Goal: Task Accomplishment & Management: Manage account settings

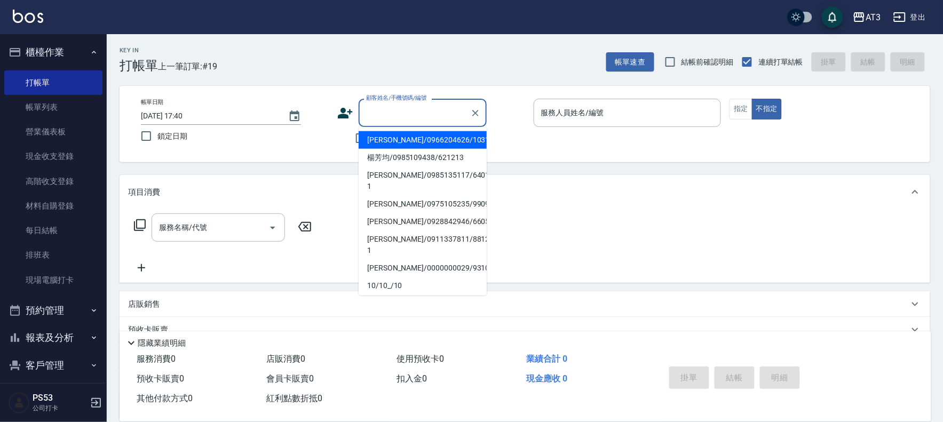
click at [413, 115] on input "顧客姓名/手機號碼/編號" at bounding box center [414, 113] width 102 height 19
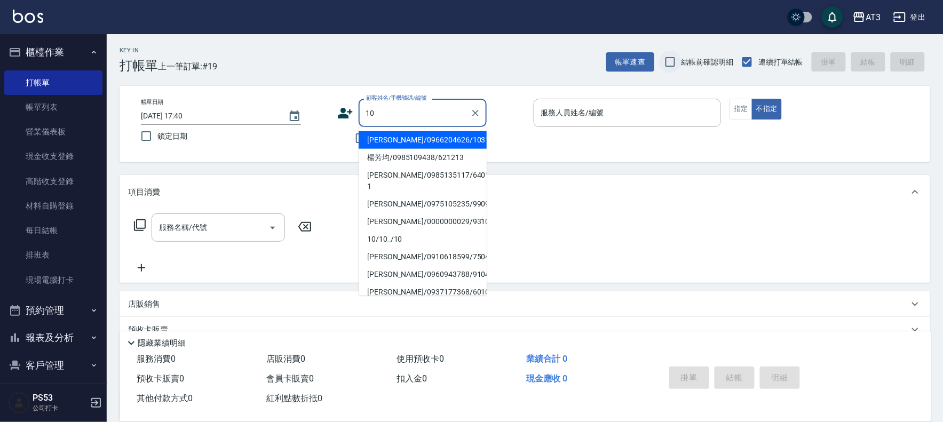
type input "吳宇軒/0966204626/1031107"
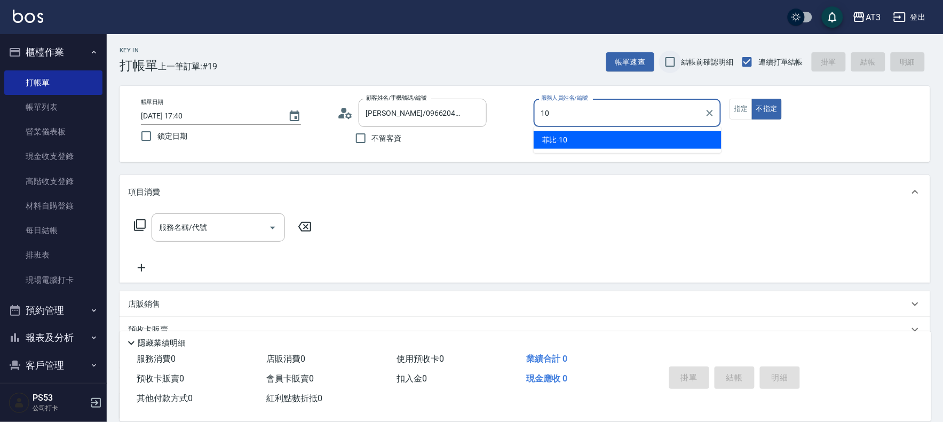
type input "菲比-10"
type button "false"
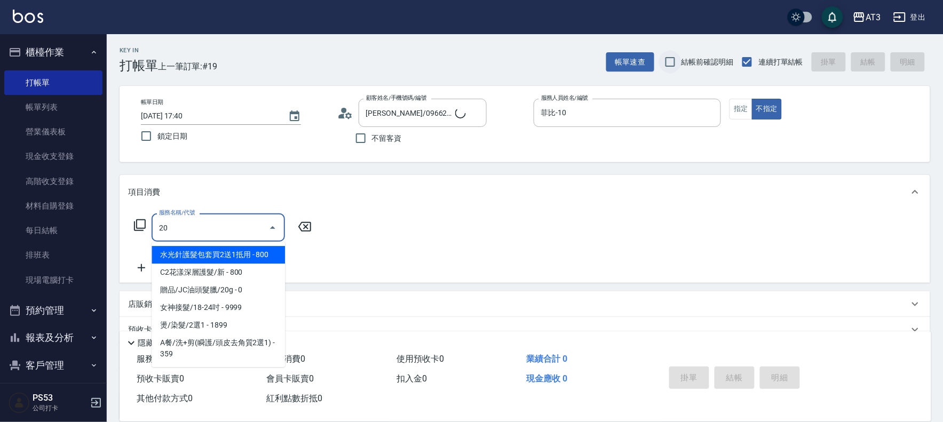
type input "202"
type input "10/10_/10"
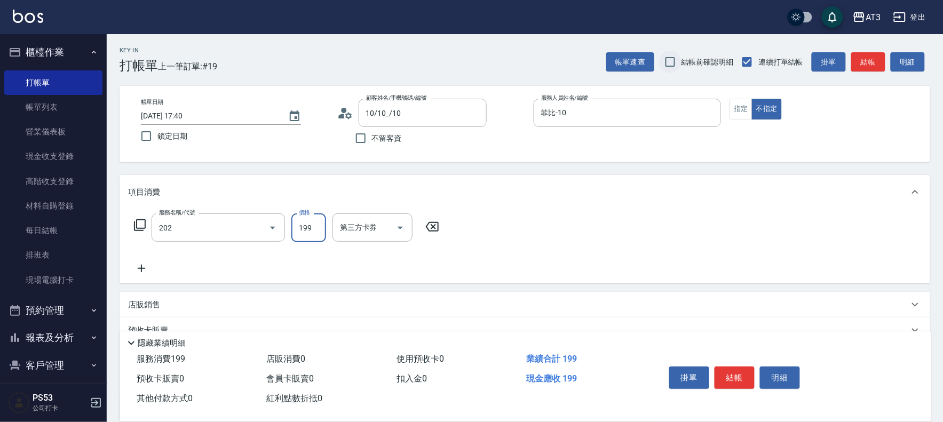
type input "不指定單剪(202)"
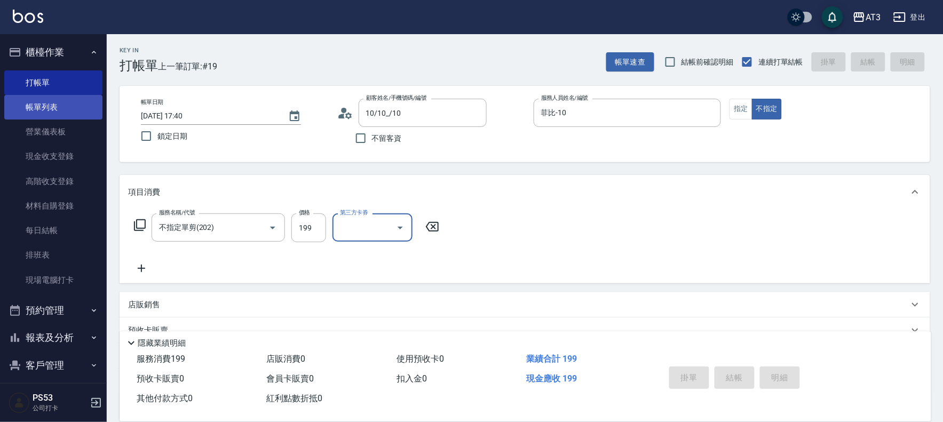
type input "2025/09/21 18:48"
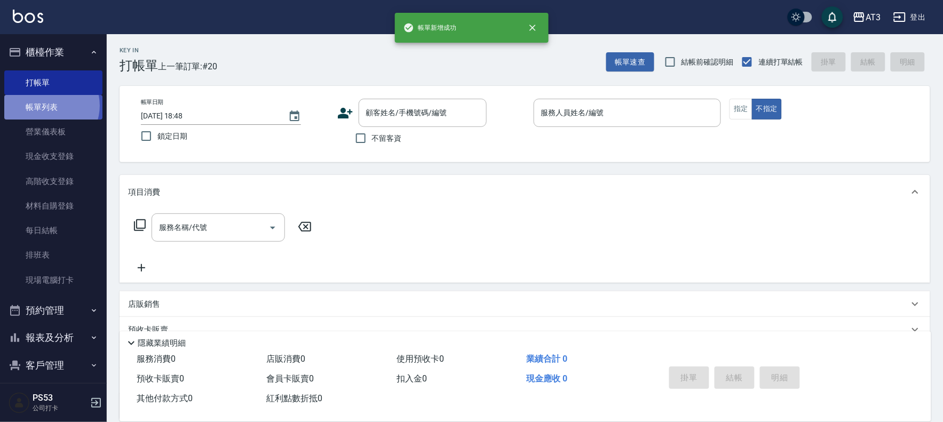
click at [49, 106] on link "帳單列表" at bounding box center [53, 107] width 98 height 25
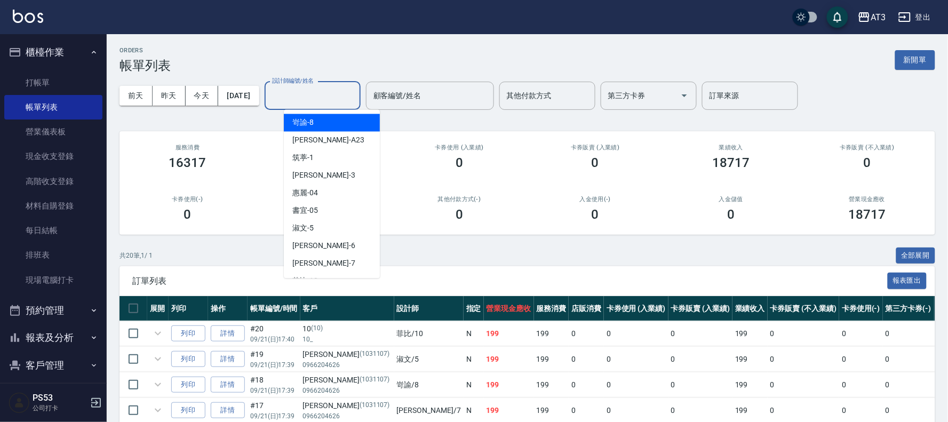
click at [344, 102] on input "設計師編號/姓名" at bounding box center [313, 95] width 86 height 19
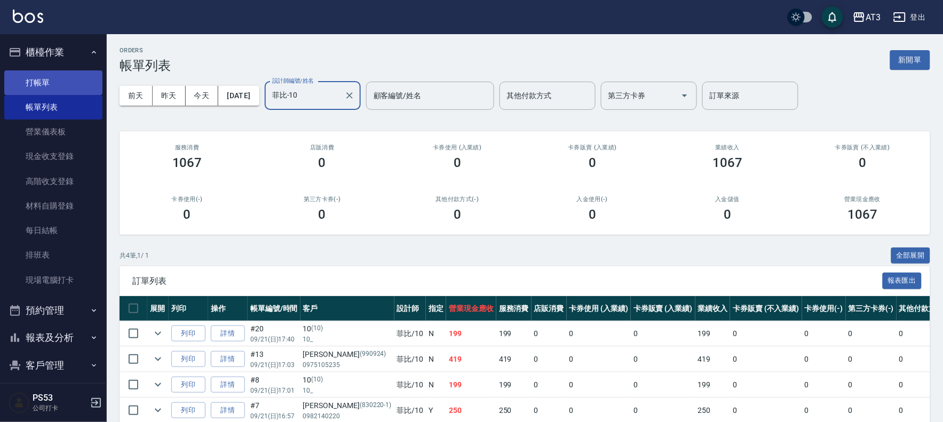
type input "菲比-10"
click at [71, 82] on link "打帳單" at bounding box center [53, 82] width 98 height 25
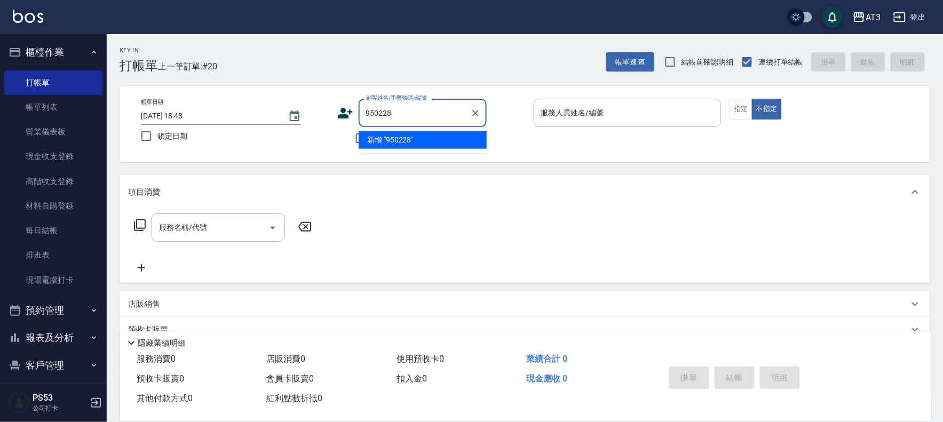
type input "950228"
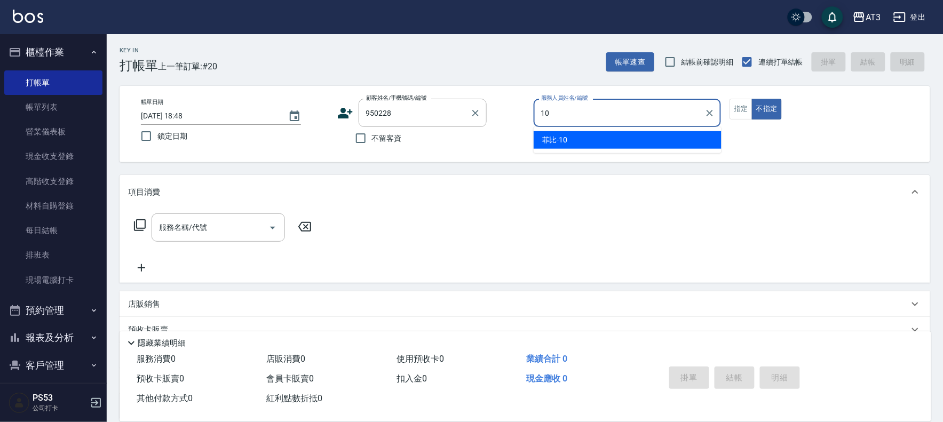
type input "10"
type button "false"
type input "菲比-10"
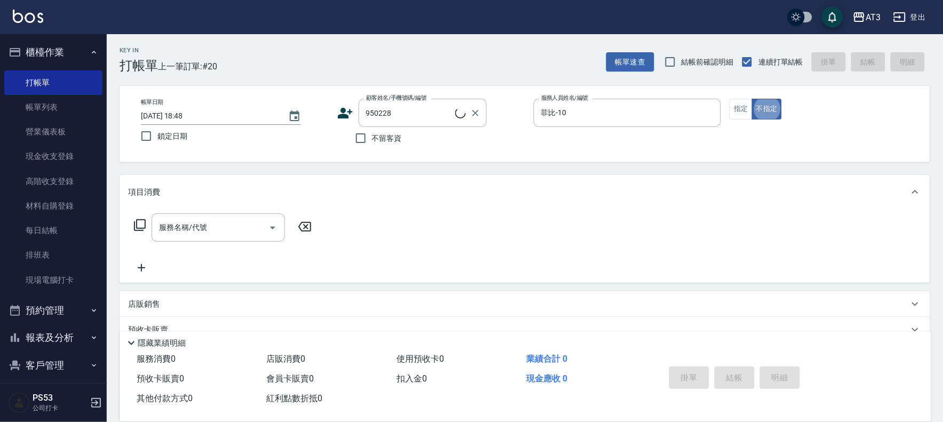
type input "李聖雅/0928906399/950228"
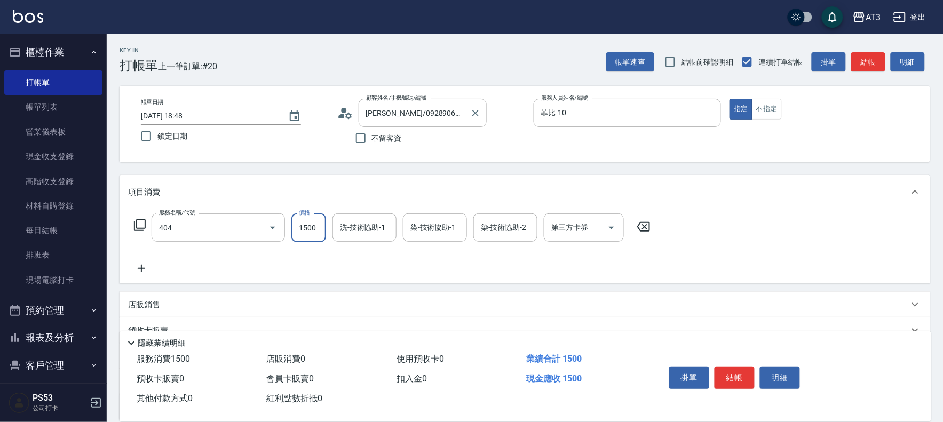
type input "設計染髮(404)"
type input "2000"
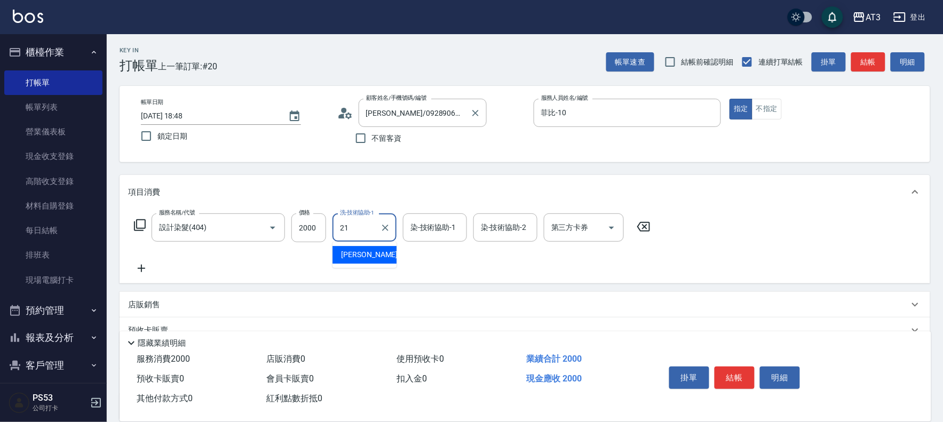
type input "珺珺-21"
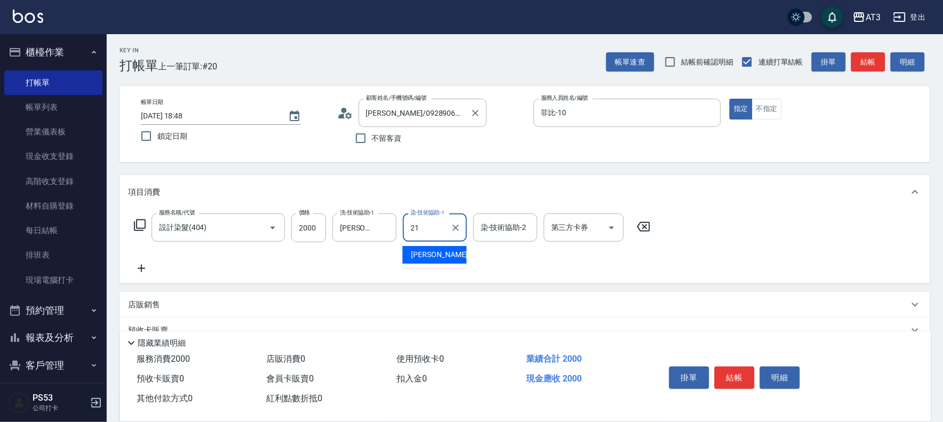
type input "珺珺-21"
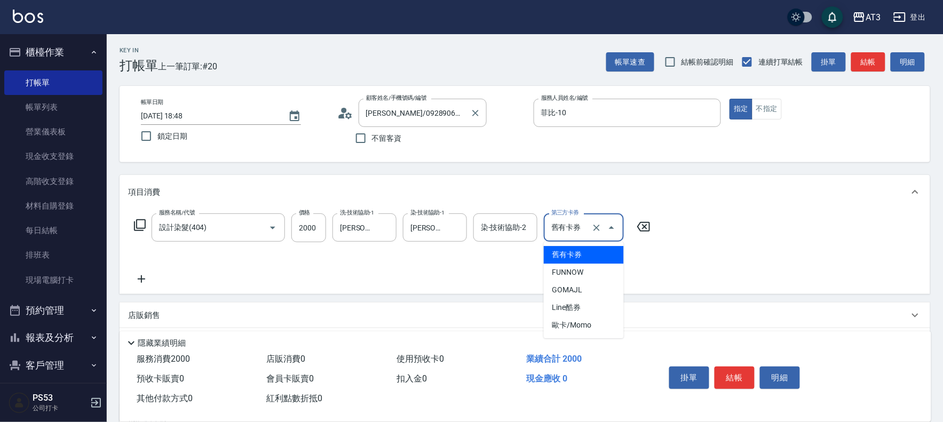
type input "舊有卡券"
click at [593, 223] on icon "Clear" at bounding box center [596, 228] width 11 height 11
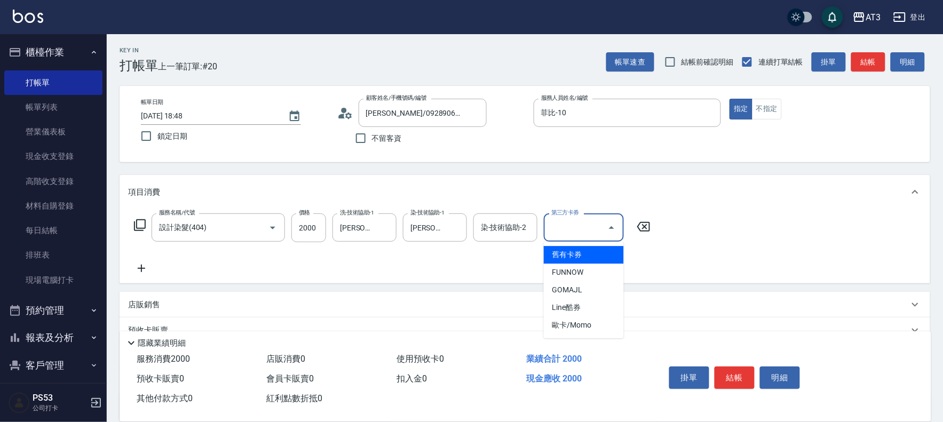
type input "舊有卡券"
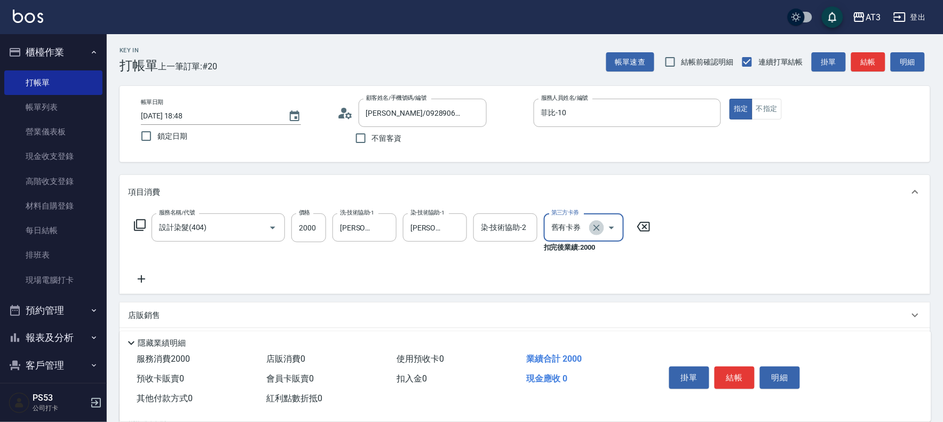
click at [593, 223] on icon "Clear" at bounding box center [596, 228] width 11 height 11
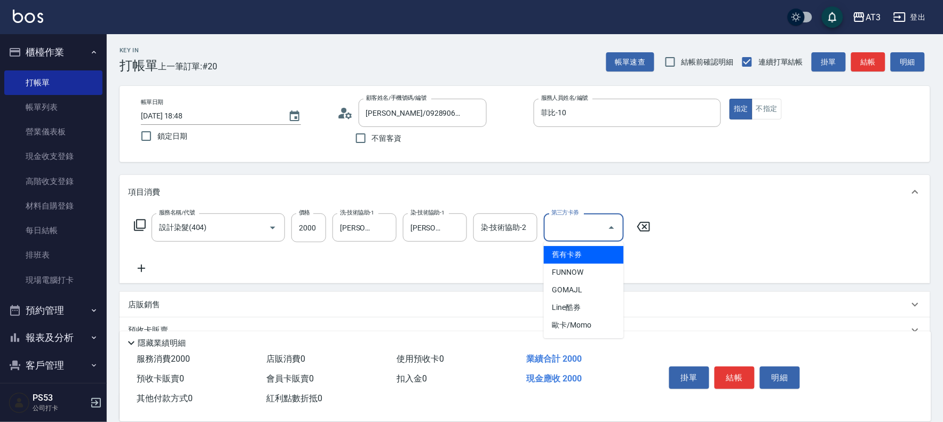
click at [595, 227] on input "第三方卡券" at bounding box center [576, 227] width 54 height 19
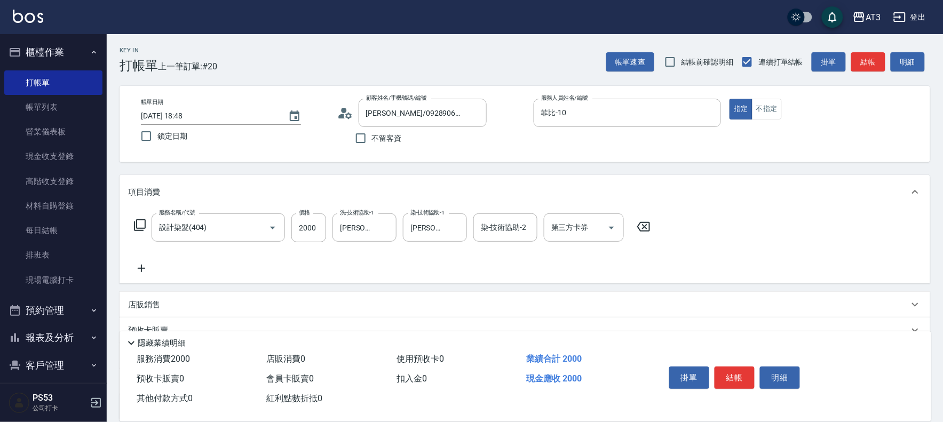
click at [138, 270] on icon at bounding box center [141, 268] width 27 height 13
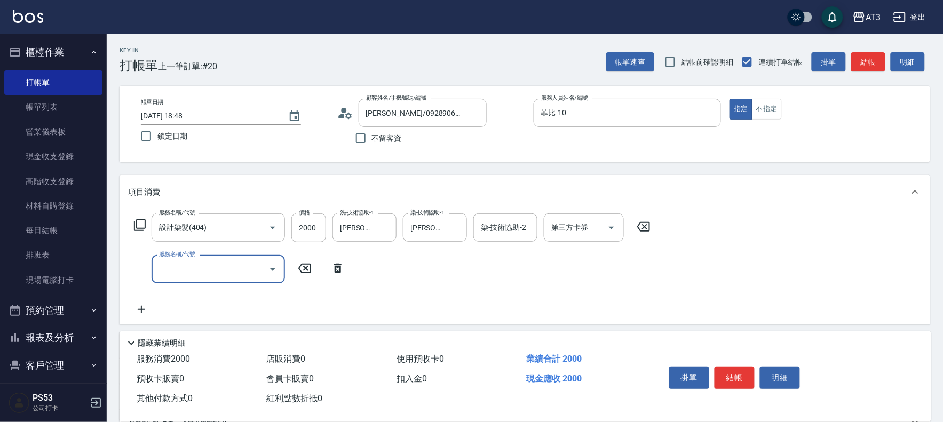
click at [224, 270] on input "服務名稱/代號" at bounding box center [210, 269] width 108 height 19
type input "順子護髮(504)"
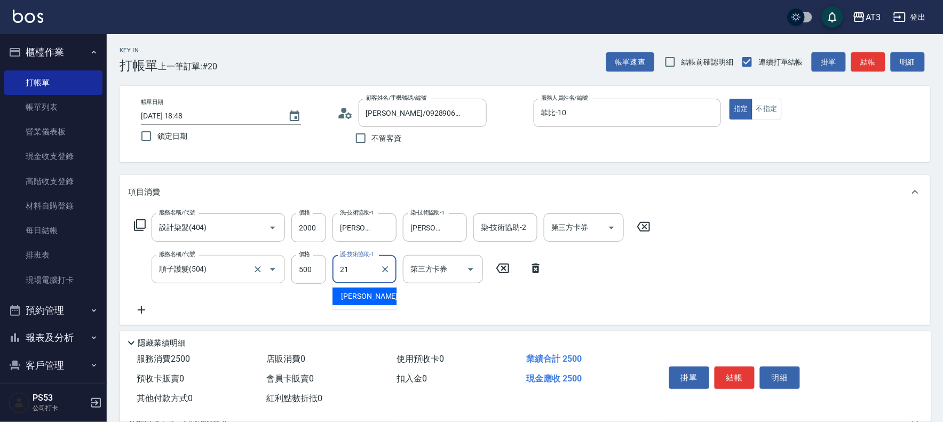
type input "珺珺-21"
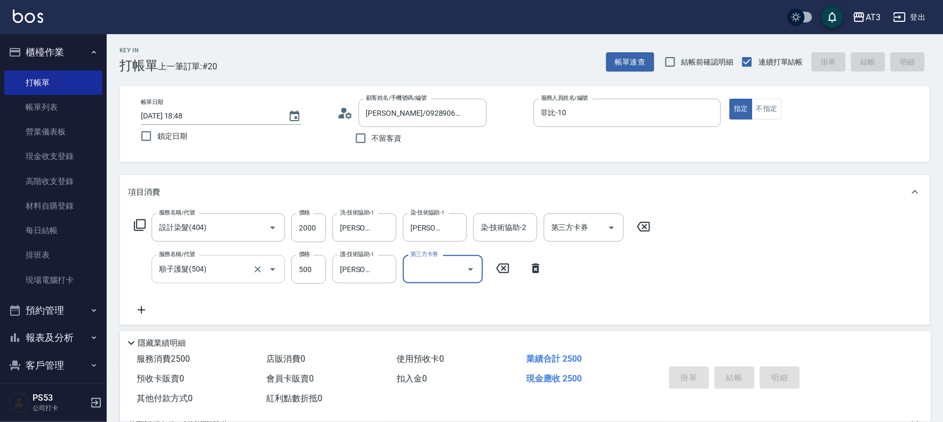
type input "2025/09/21 18:49"
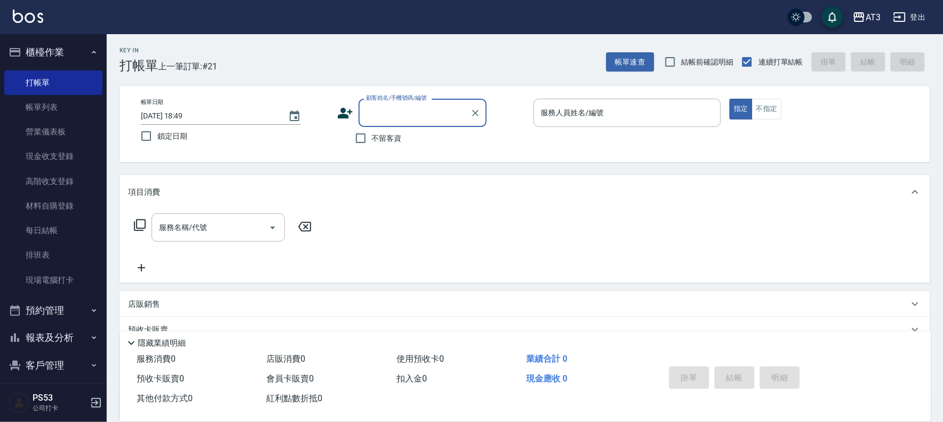
scroll to position [35, 0]
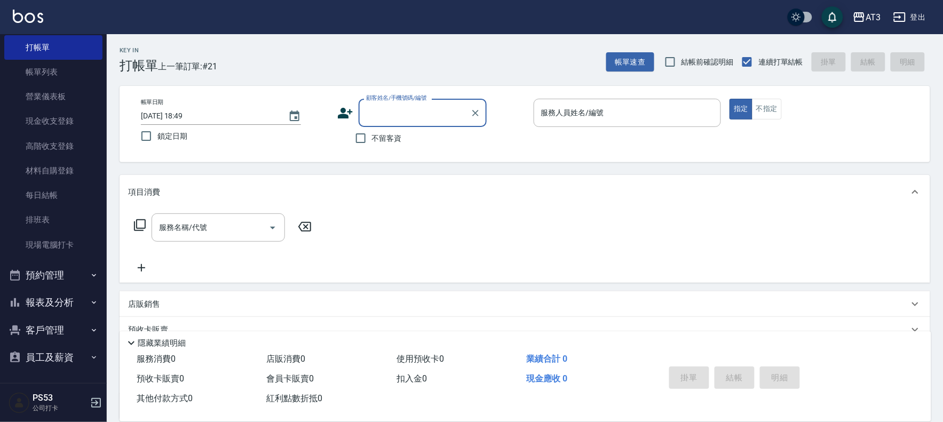
click at [62, 310] on button "報表及分析" at bounding box center [53, 303] width 98 height 28
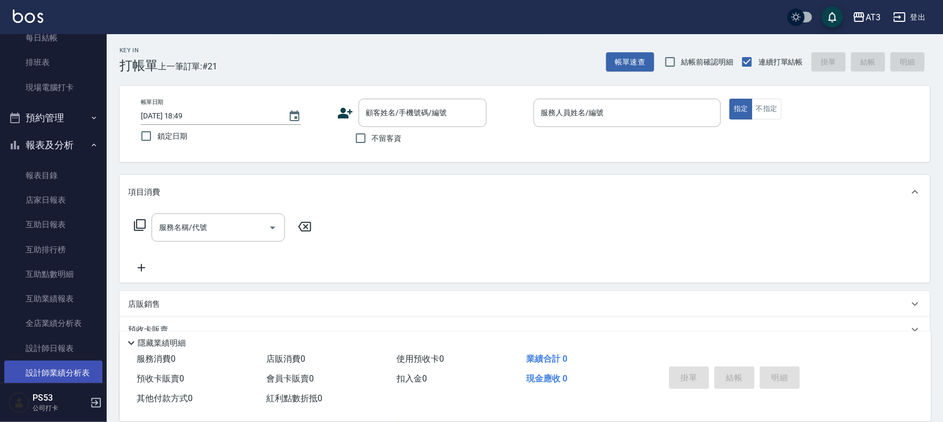
scroll to position [213, 0]
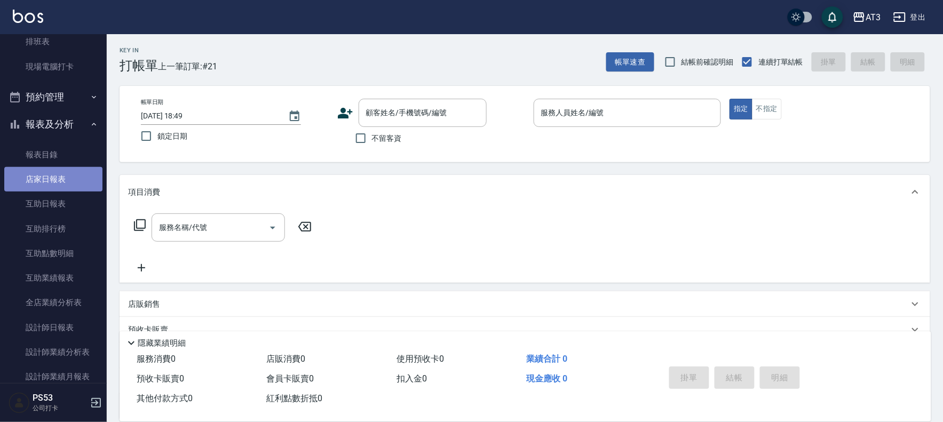
click at [62, 174] on link "店家日報表" at bounding box center [53, 179] width 98 height 25
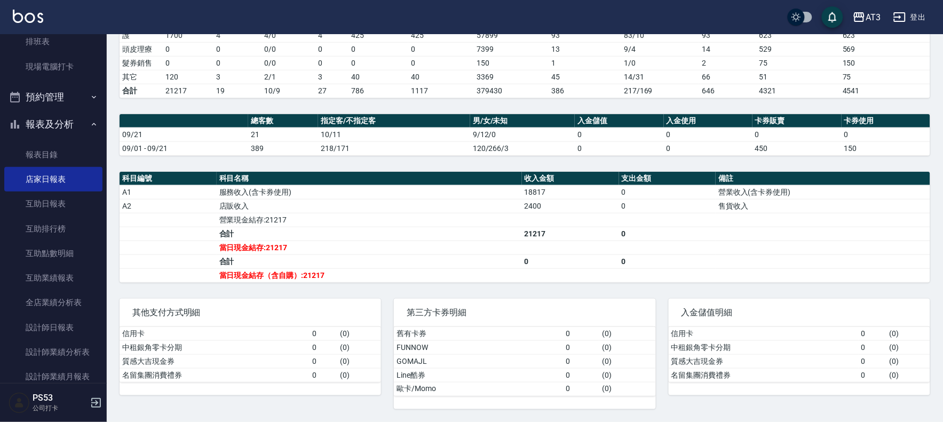
scroll to position [169, 0]
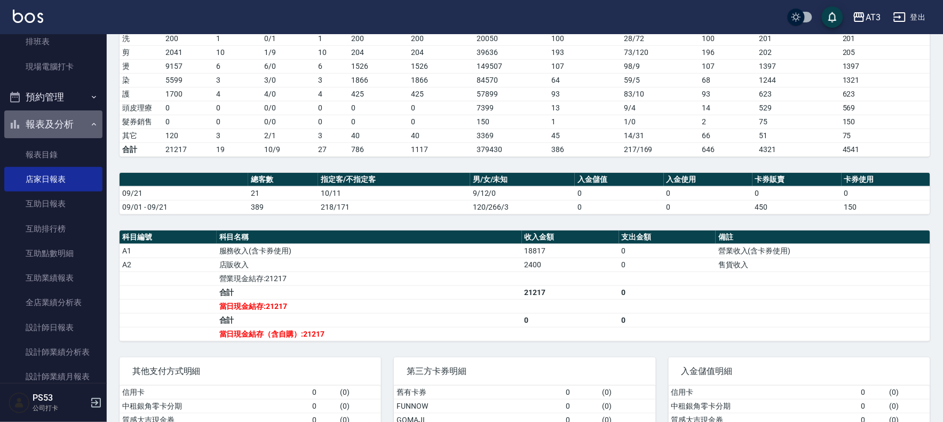
click at [56, 123] on button "報表及分析" at bounding box center [53, 124] width 98 height 28
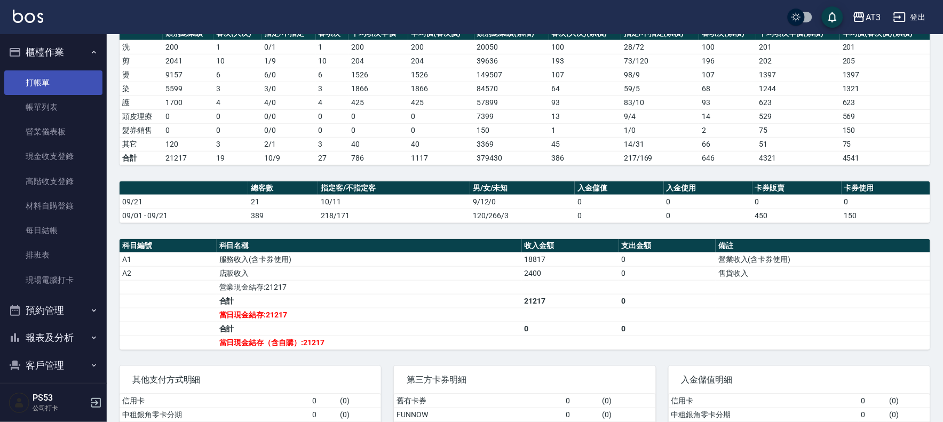
scroll to position [51, 0]
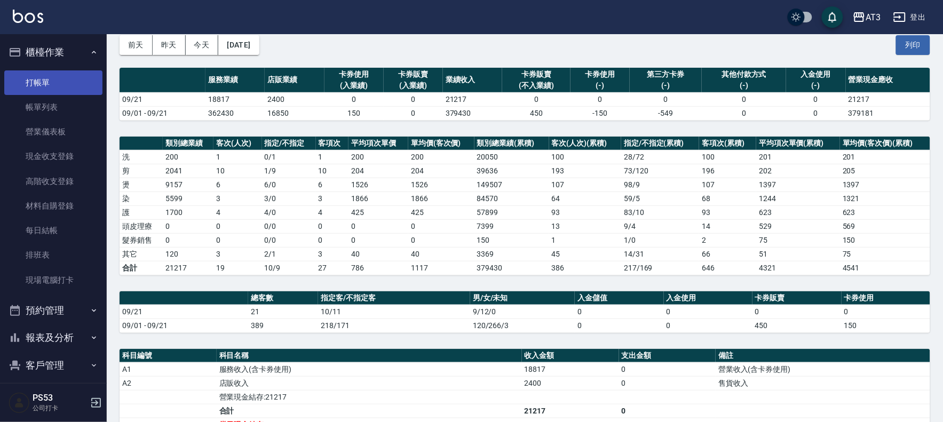
click at [66, 88] on link "打帳單" at bounding box center [53, 82] width 98 height 25
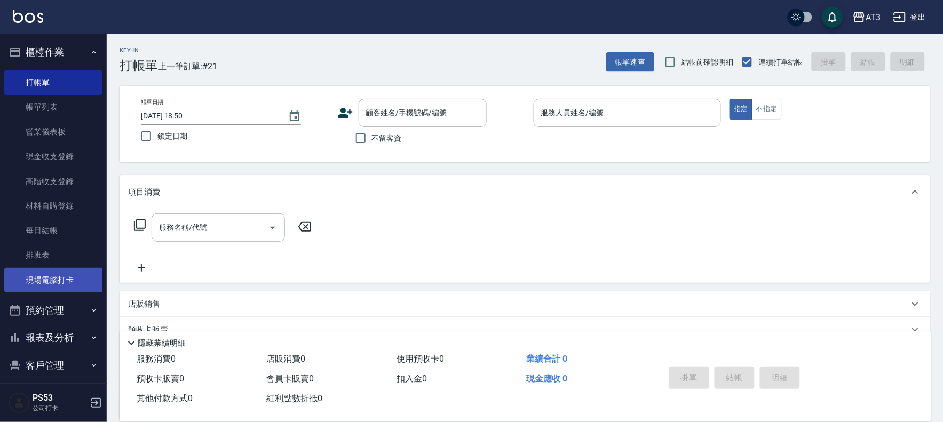
click at [45, 284] on link "現場電腦打卡" at bounding box center [53, 280] width 98 height 25
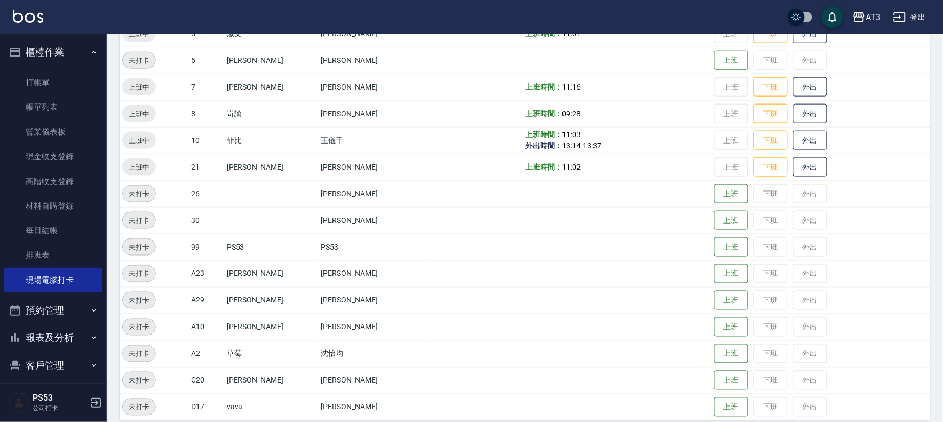
scroll to position [350, 0]
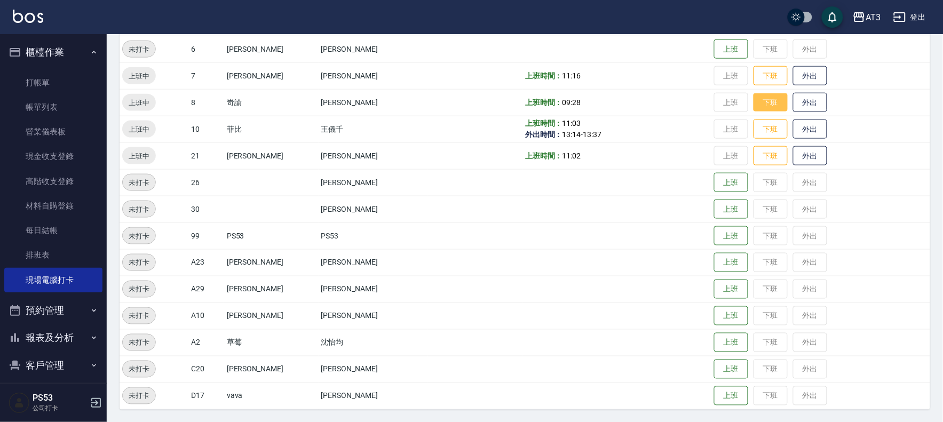
click at [754, 97] on button "下班" at bounding box center [771, 102] width 34 height 19
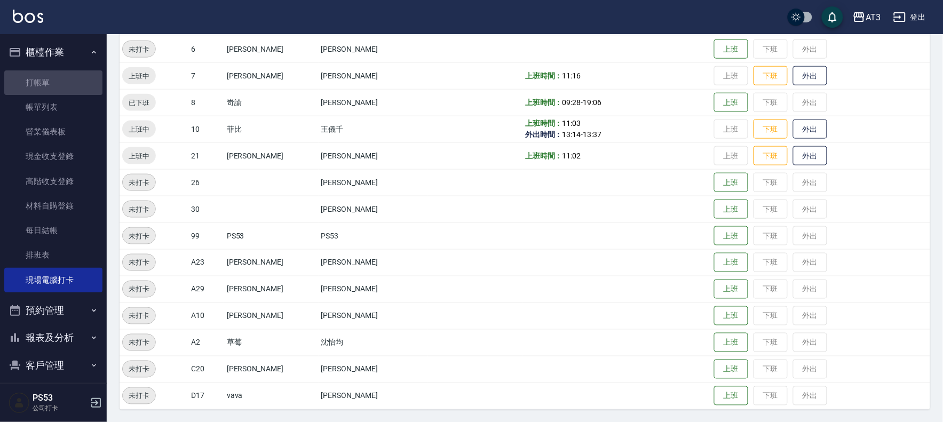
drag, startPoint x: 58, startPoint y: 80, endPoint x: 125, endPoint y: 1, distance: 104.5
click at [58, 78] on link "打帳單" at bounding box center [53, 82] width 98 height 25
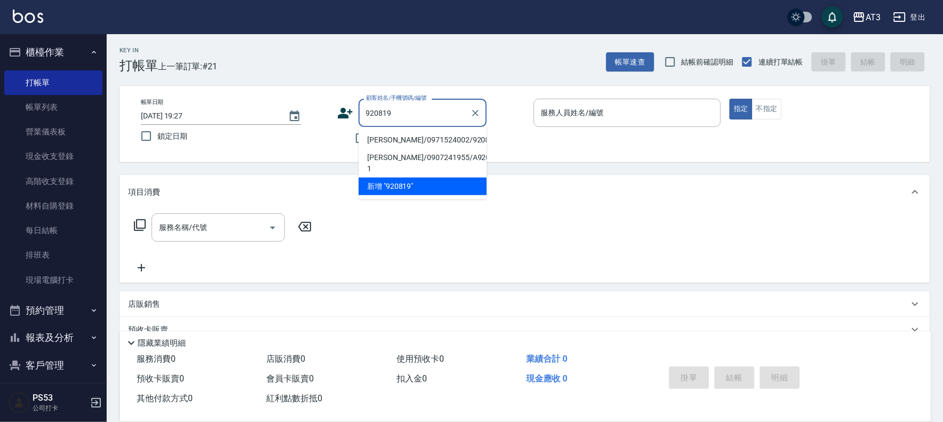
type input "李翼碩/0971524002/920819"
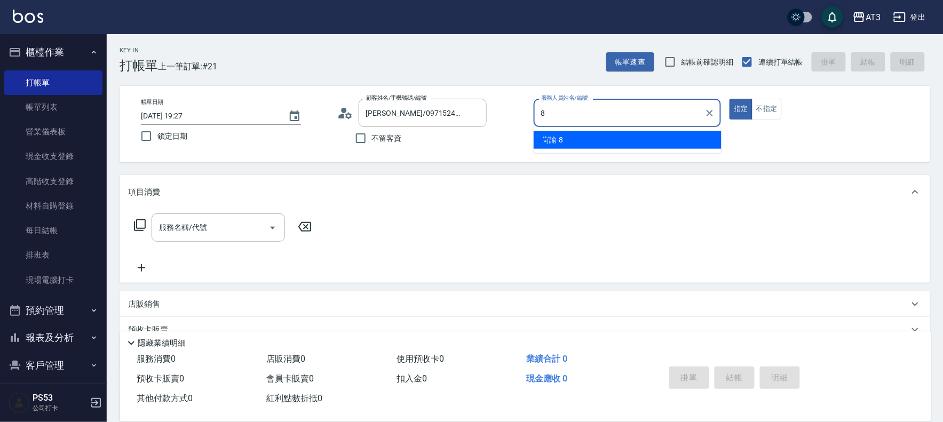
type input "岢諭-8"
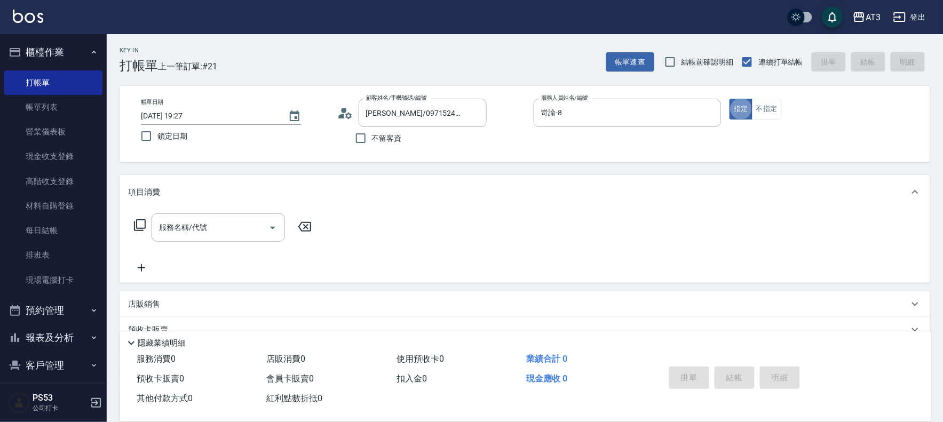
type button "true"
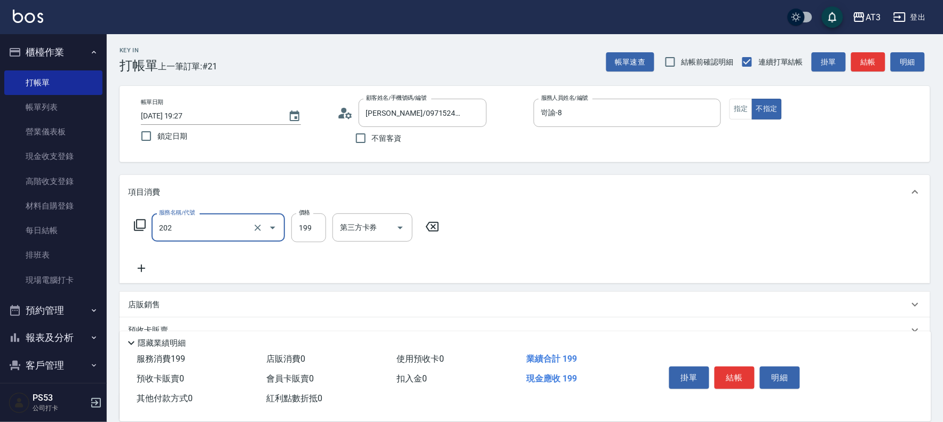
type input "不指定單剪(202)"
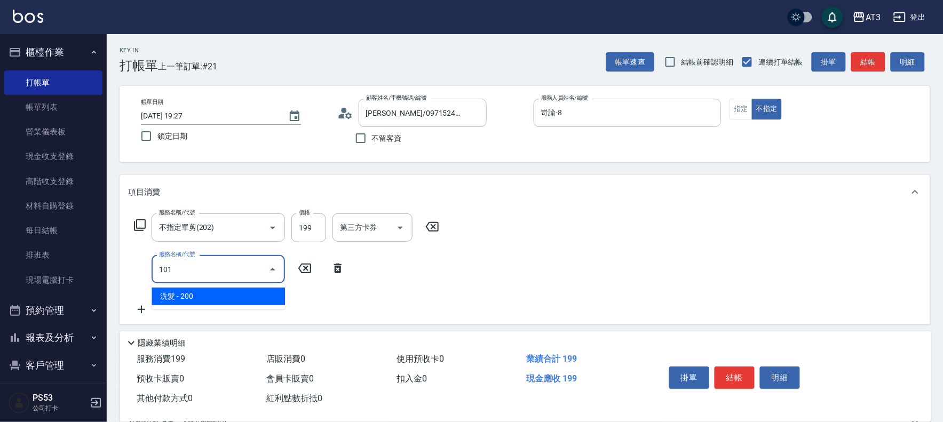
type input "洗髮(101)"
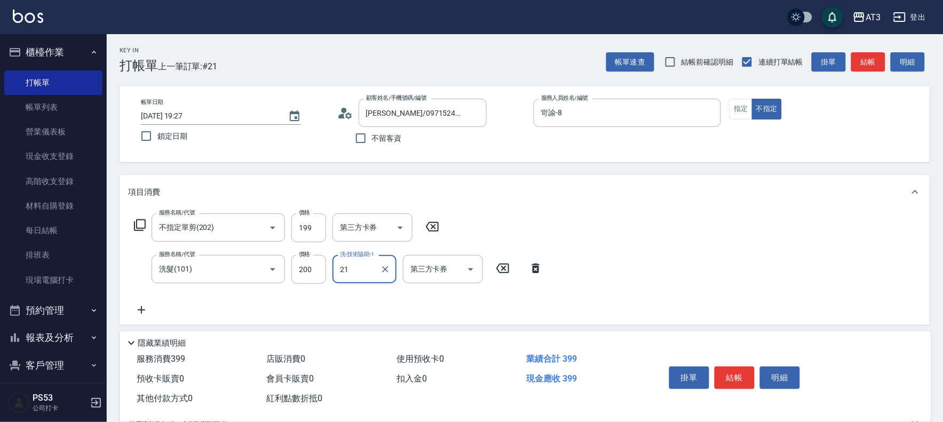
type input "珺珺-21"
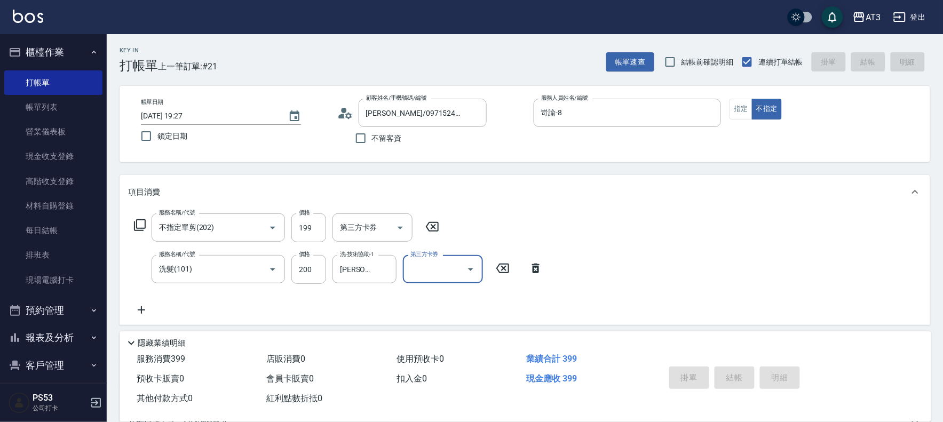
type input "2025/09/21 19:28"
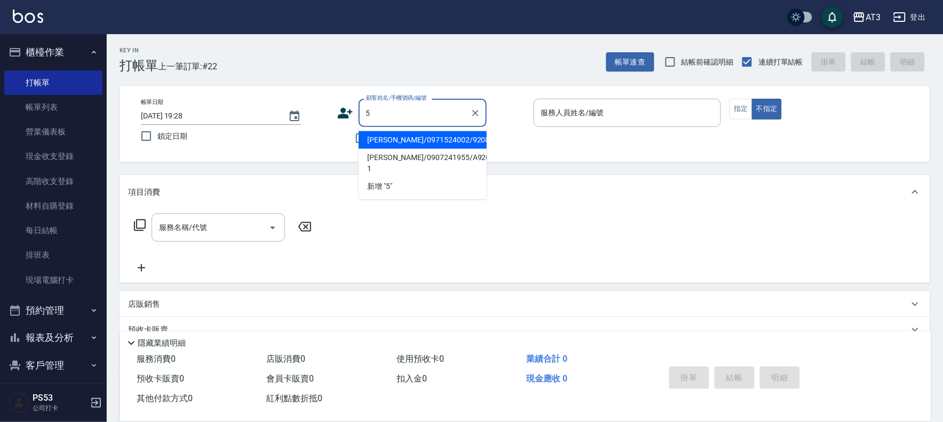
type input "李翼碩/0971524002/920819"
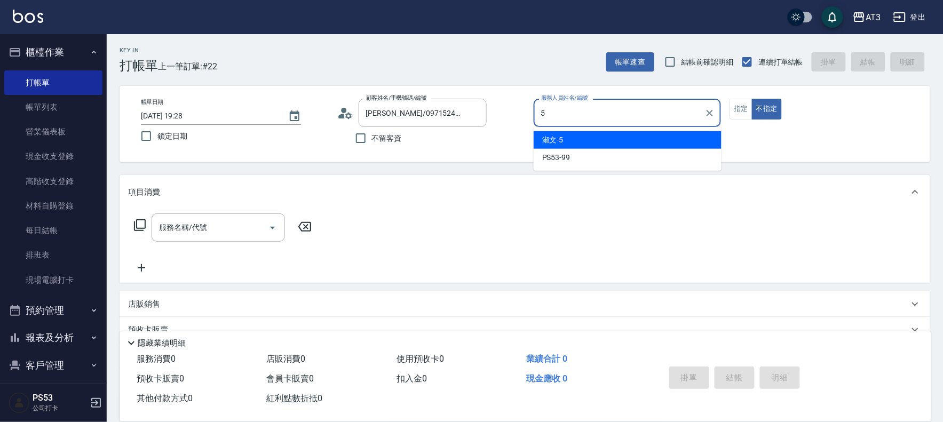
type input "淑文-5"
type button "false"
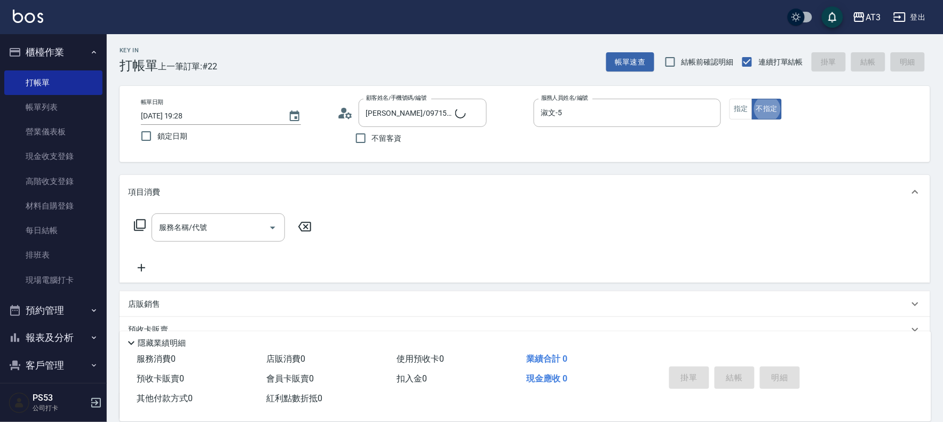
type input "2"
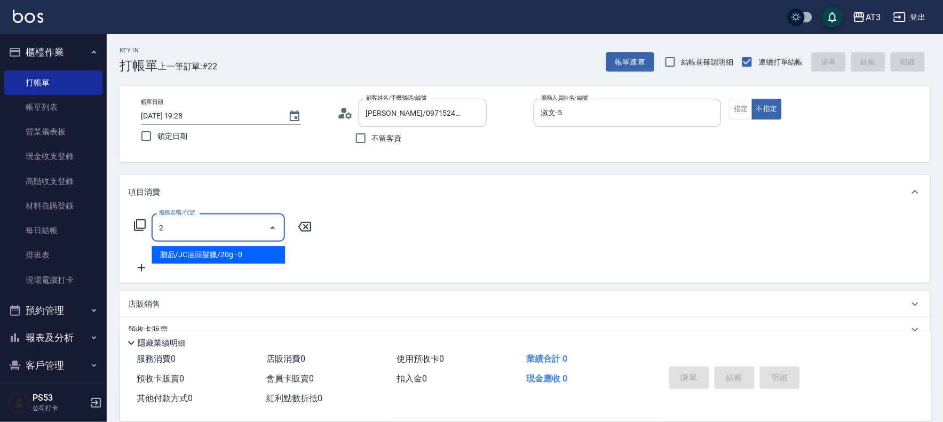
type input "5/0902352118/5"
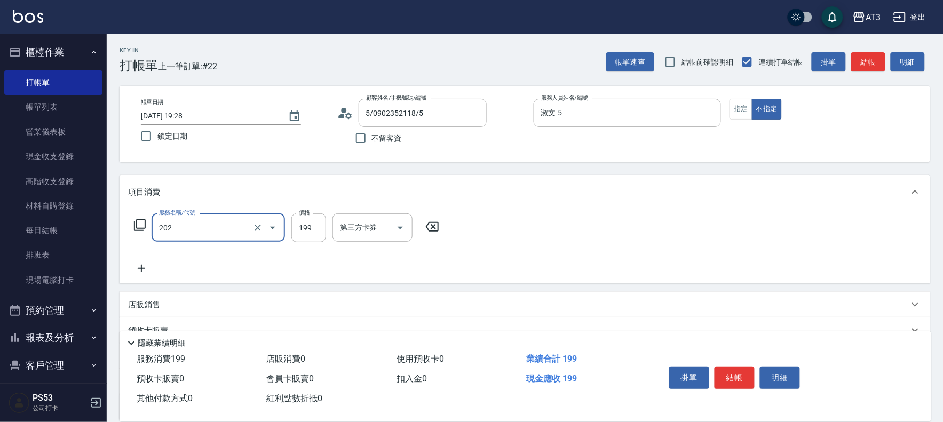
type input "不指定單剪(202)"
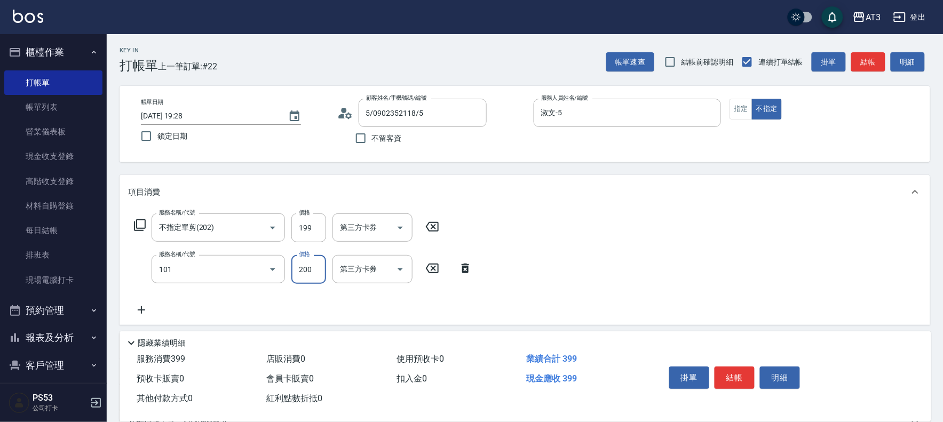
type input "洗髮(101)"
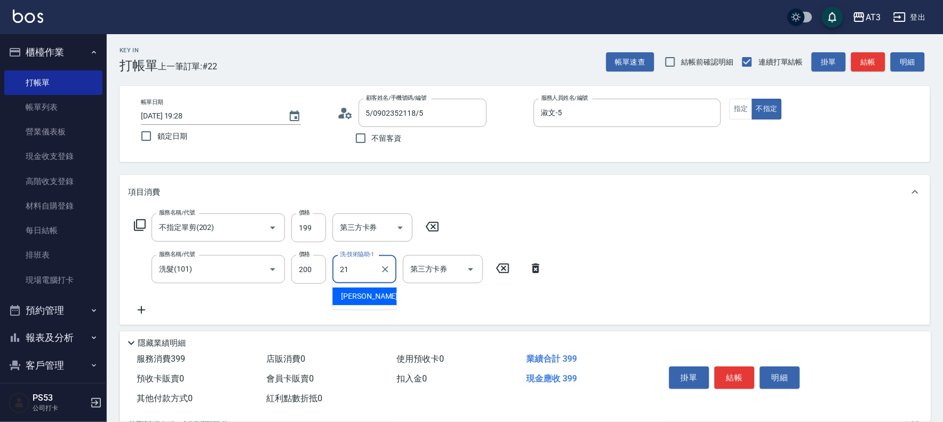
type input "珺珺-21"
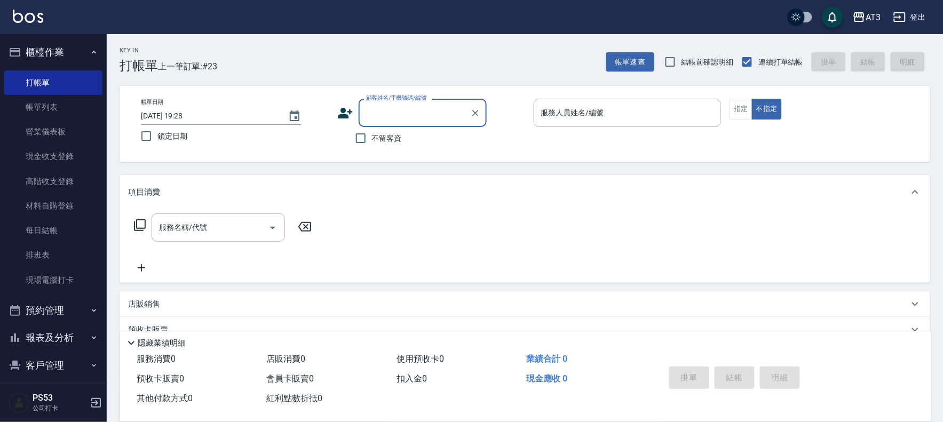
click at [68, 283] on link "現場電腦打卡" at bounding box center [53, 280] width 98 height 25
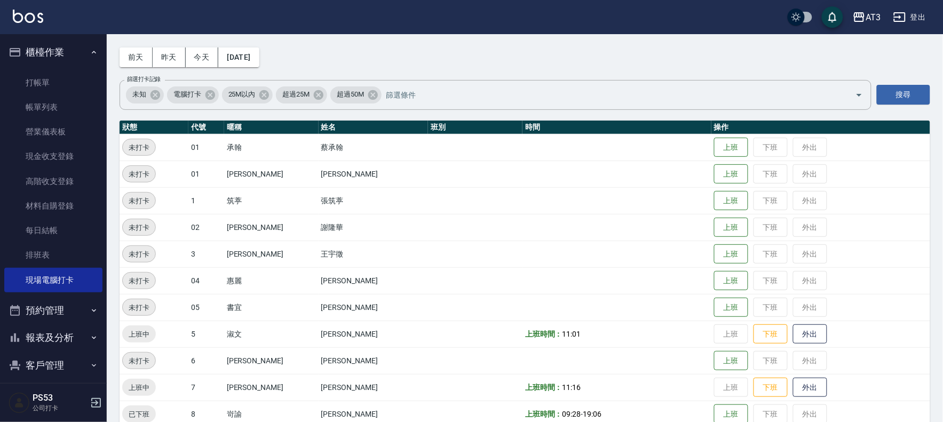
scroll to position [59, 0]
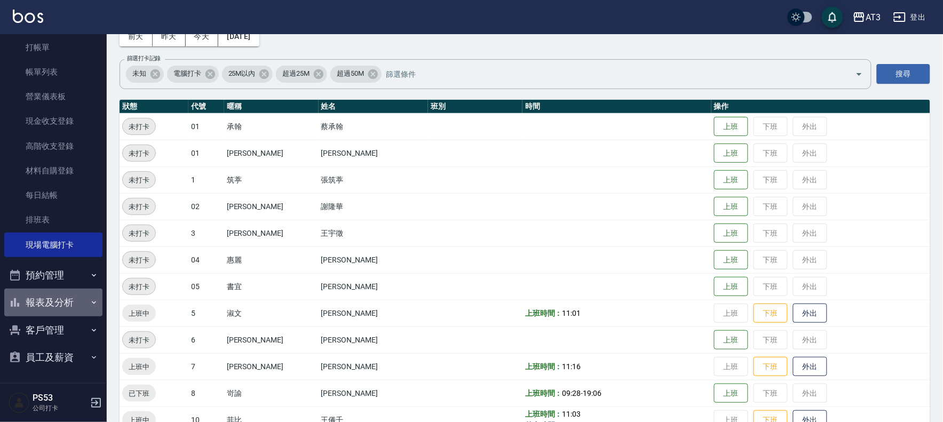
drag, startPoint x: 61, startPoint y: 300, endPoint x: 83, endPoint y: 302, distance: 22.5
click at [62, 300] on button "報表及分析" at bounding box center [53, 303] width 98 height 28
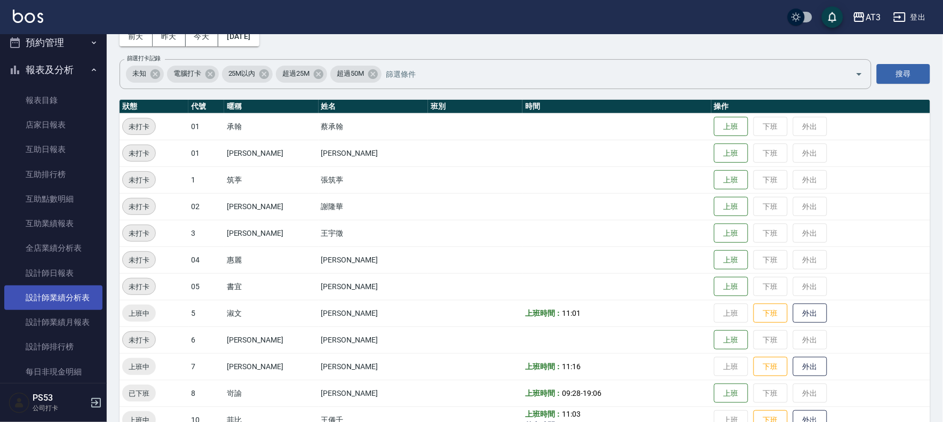
scroll to position [273, 0]
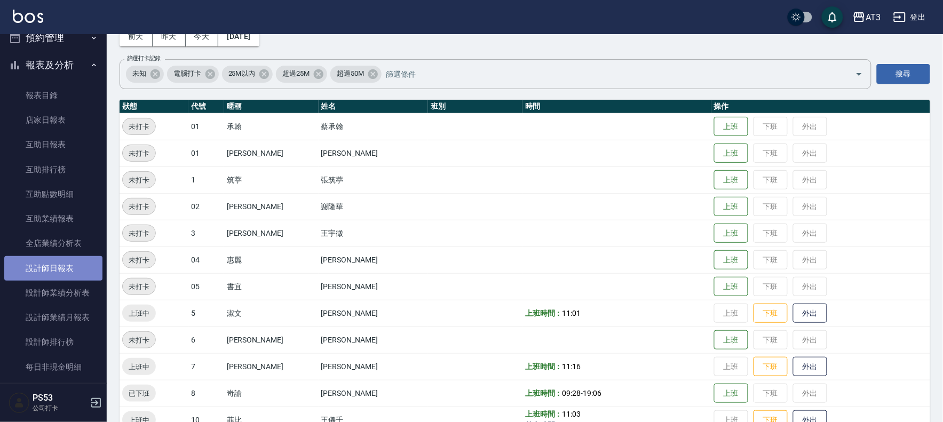
click at [77, 266] on link "設計師日報表" at bounding box center [53, 268] width 98 height 25
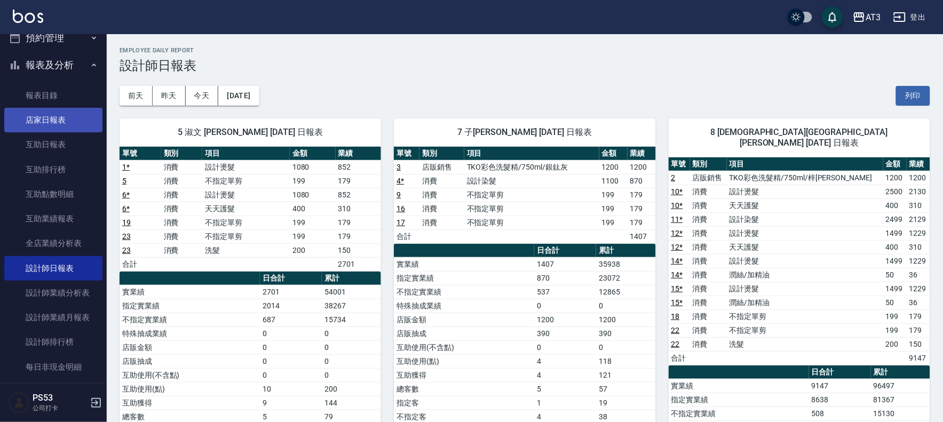
click at [59, 120] on link "店家日報表" at bounding box center [53, 120] width 98 height 25
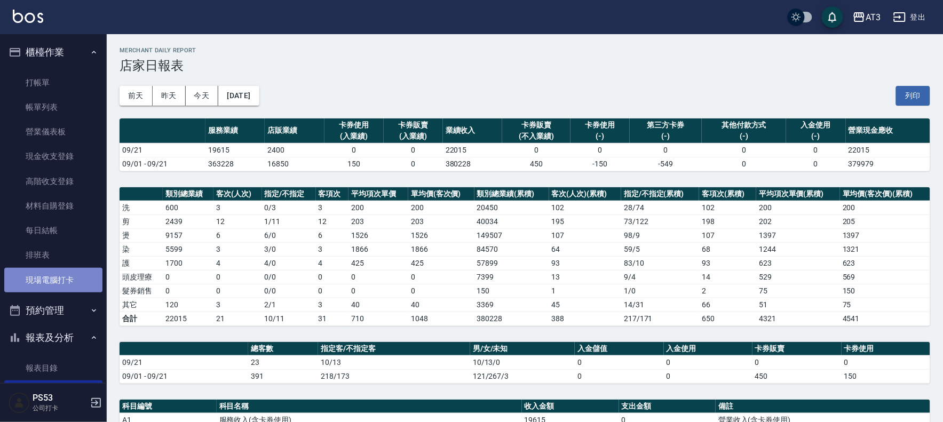
click at [76, 287] on link "現場電腦打卡" at bounding box center [53, 280] width 98 height 25
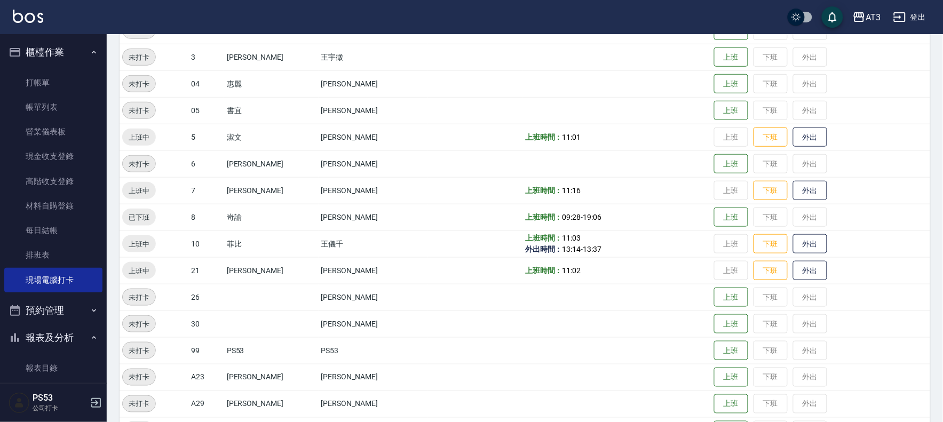
scroll to position [232, 0]
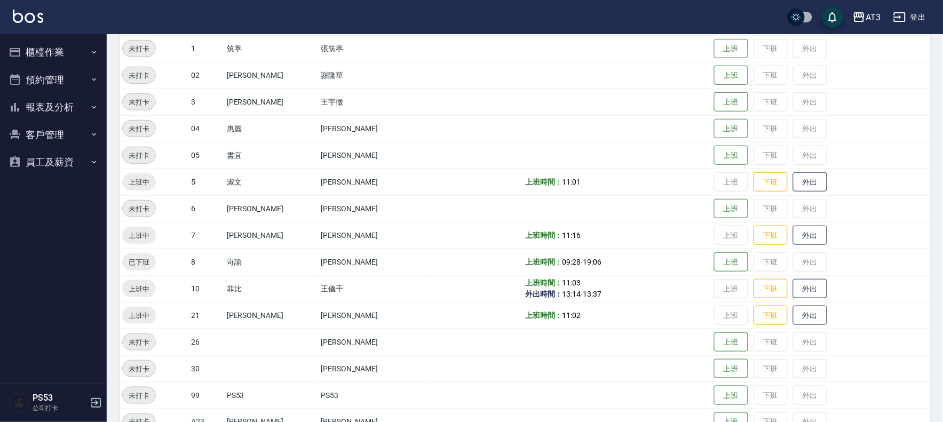
scroll to position [232, 0]
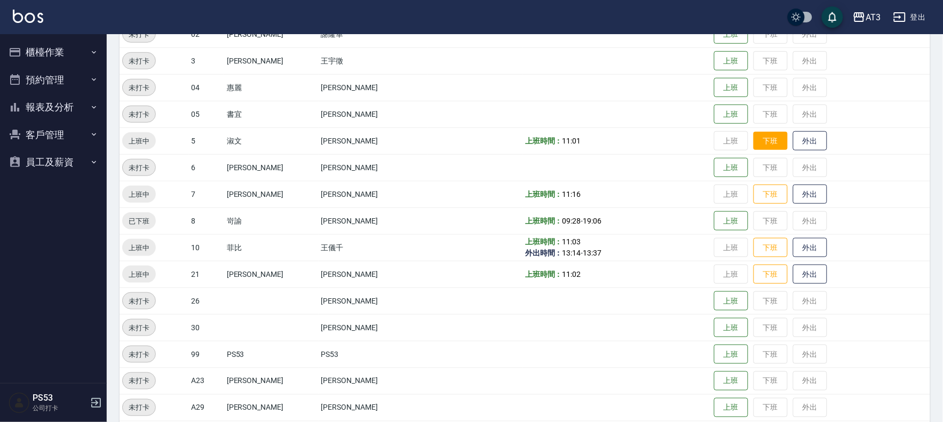
click at [739, 130] on td "上班 下班 外出" at bounding box center [820, 141] width 219 height 27
click at [754, 142] on button "下班" at bounding box center [771, 141] width 34 height 19
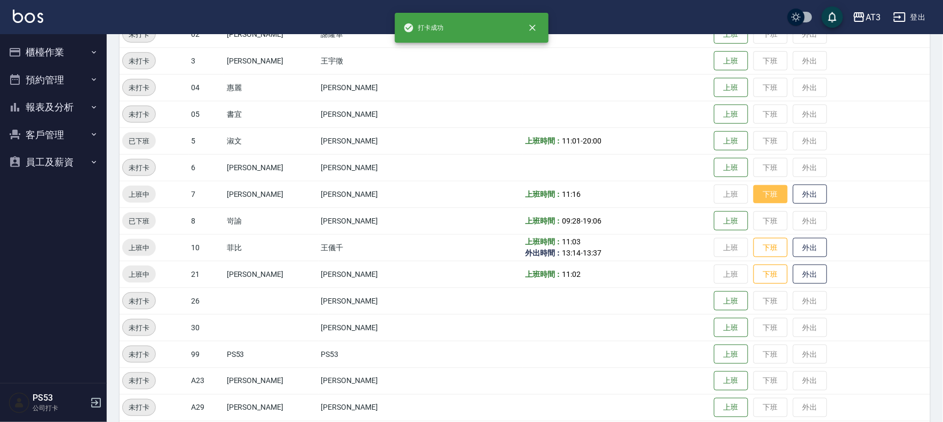
click at [754, 191] on button "下班" at bounding box center [771, 194] width 34 height 19
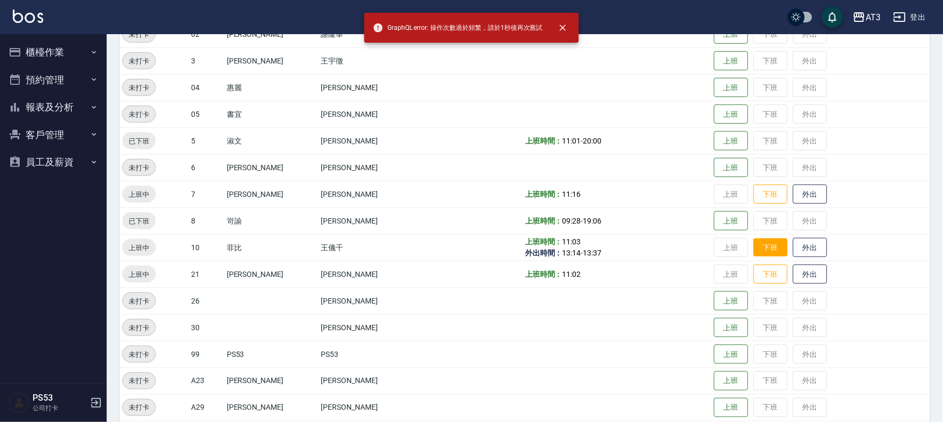
click at [754, 249] on button "下班" at bounding box center [771, 248] width 34 height 19
click at [754, 269] on button "下班" at bounding box center [771, 274] width 34 height 19
drag, startPoint x: 743, startPoint y: 243, endPoint x: 753, endPoint y: 235, distance: 12.5
click at [754, 243] on button "下班" at bounding box center [771, 248] width 34 height 20
click at [754, 187] on button "下班" at bounding box center [771, 194] width 34 height 19
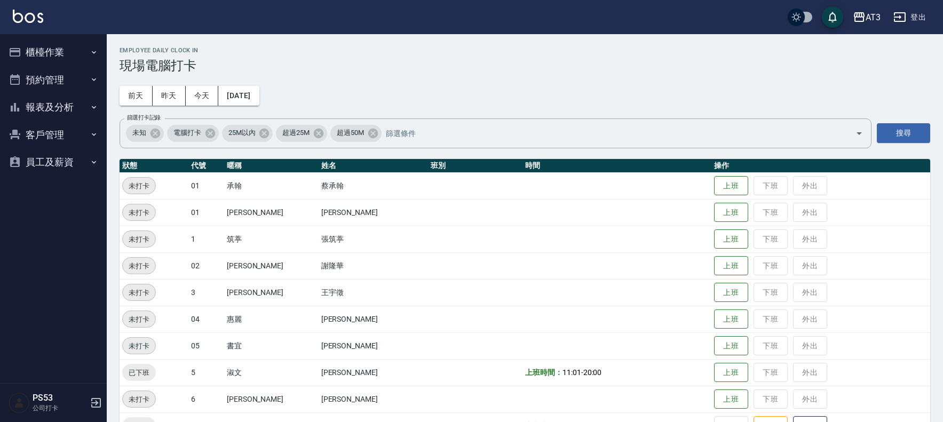
scroll to position [232, 0]
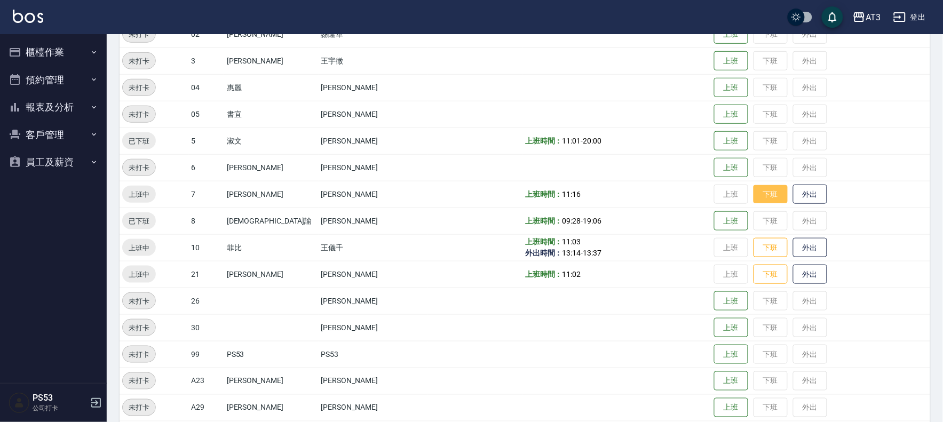
click at [754, 188] on button "下班" at bounding box center [771, 194] width 34 height 19
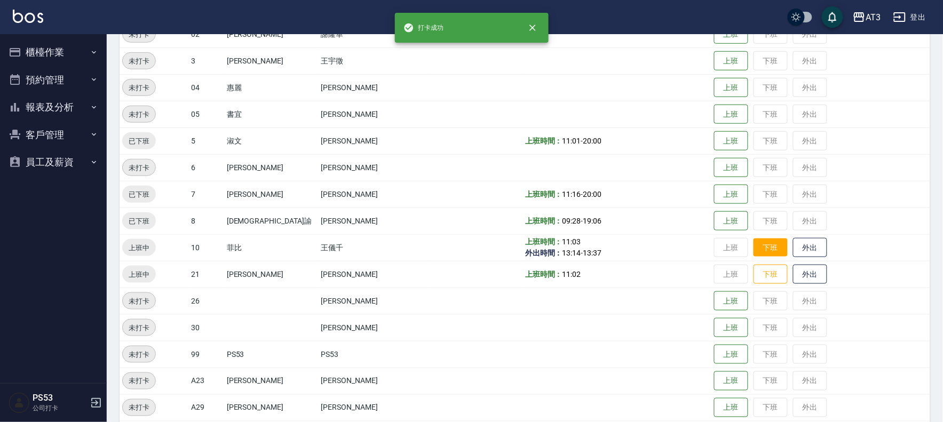
click at [754, 251] on button "下班" at bounding box center [771, 248] width 34 height 19
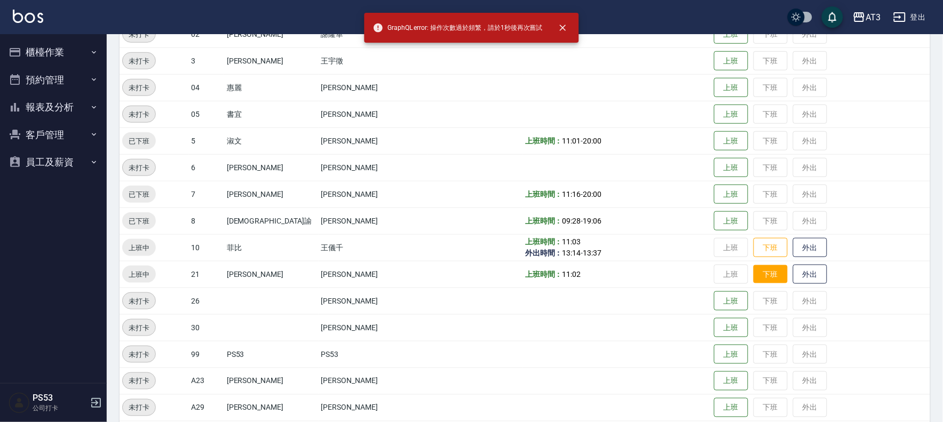
click at [754, 273] on button "下班" at bounding box center [771, 274] width 34 height 19
click at [754, 246] on button "下班" at bounding box center [771, 248] width 34 height 19
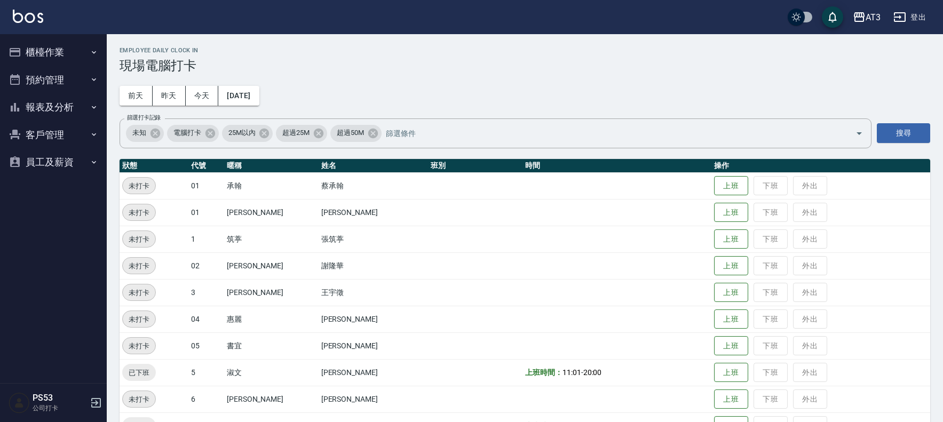
scroll to position [232, 0]
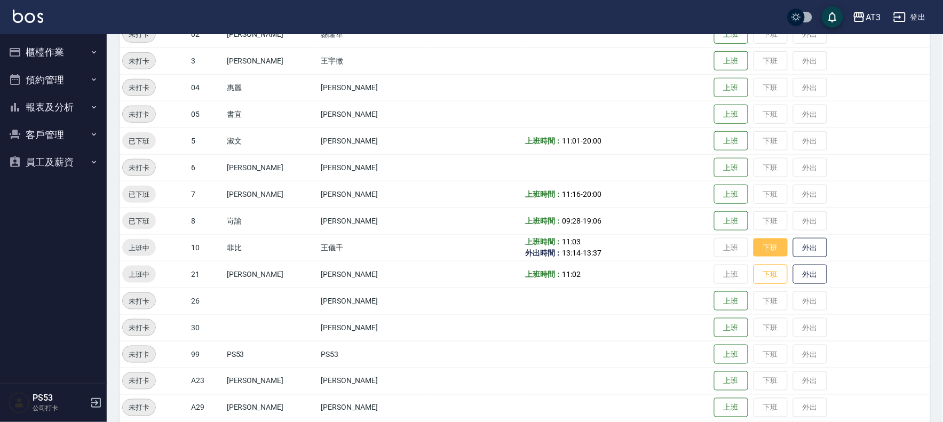
click at [755, 250] on button "下班" at bounding box center [771, 248] width 34 height 19
click at [754, 274] on button "下班" at bounding box center [771, 274] width 34 height 19
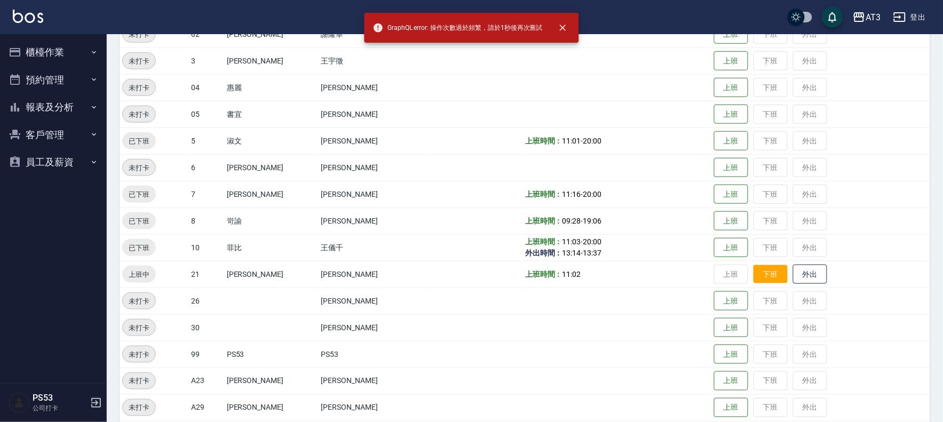
click at [754, 275] on button "下班" at bounding box center [771, 274] width 34 height 19
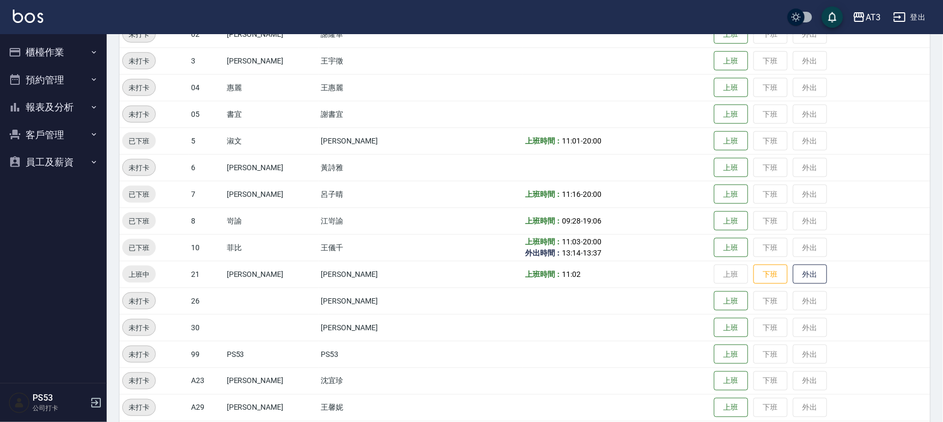
scroll to position [291, 0]
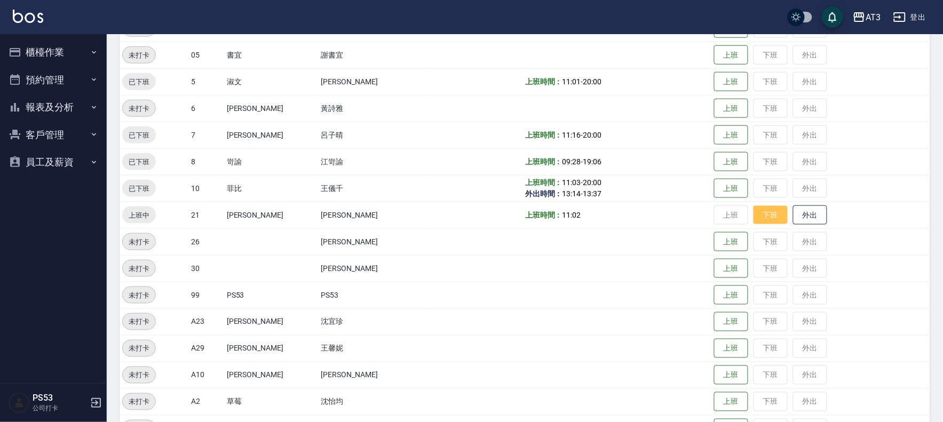
click at [754, 222] on button "下班" at bounding box center [771, 215] width 34 height 19
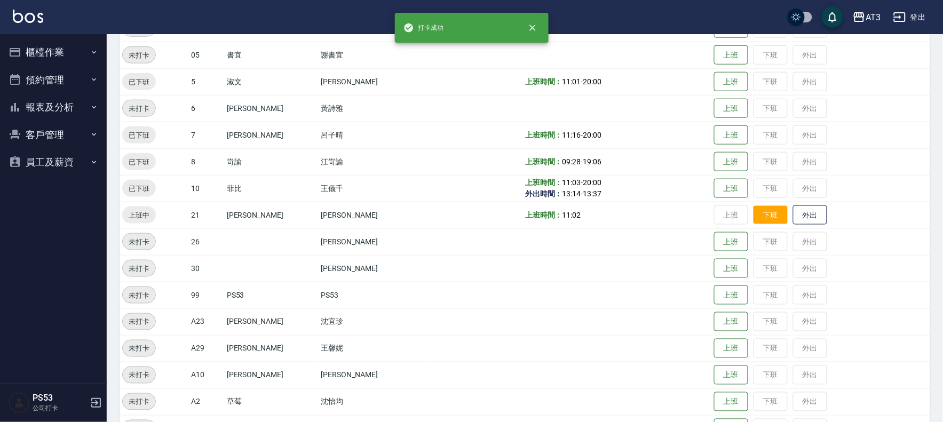
scroll to position [290, 0]
